Goal: Transaction & Acquisition: Obtain resource

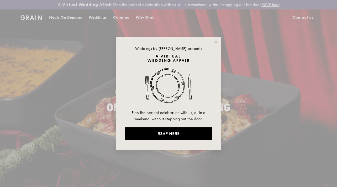
click at [181, 45] on div "Weddings by Grain presents Plan the perfect celebration with us, all in a weeke…" at bounding box center [168, 93] width 105 height 112
click at [218, 42] on icon at bounding box center [216, 42] width 5 height 5
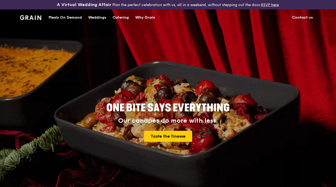
click at [121, 20] on div "Catering" at bounding box center [121, 18] width 16 height 16
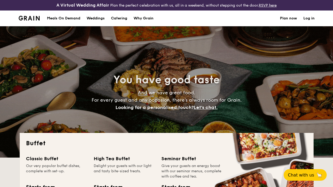
select select
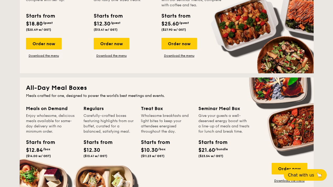
scroll to position [187, 0]
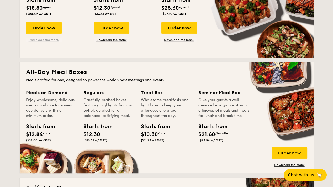
click at [42, 42] on link "Download the menu" at bounding box center [44, 40] width 36 height 4
